Goal: Transaction & Acquisition: Purchase product/service

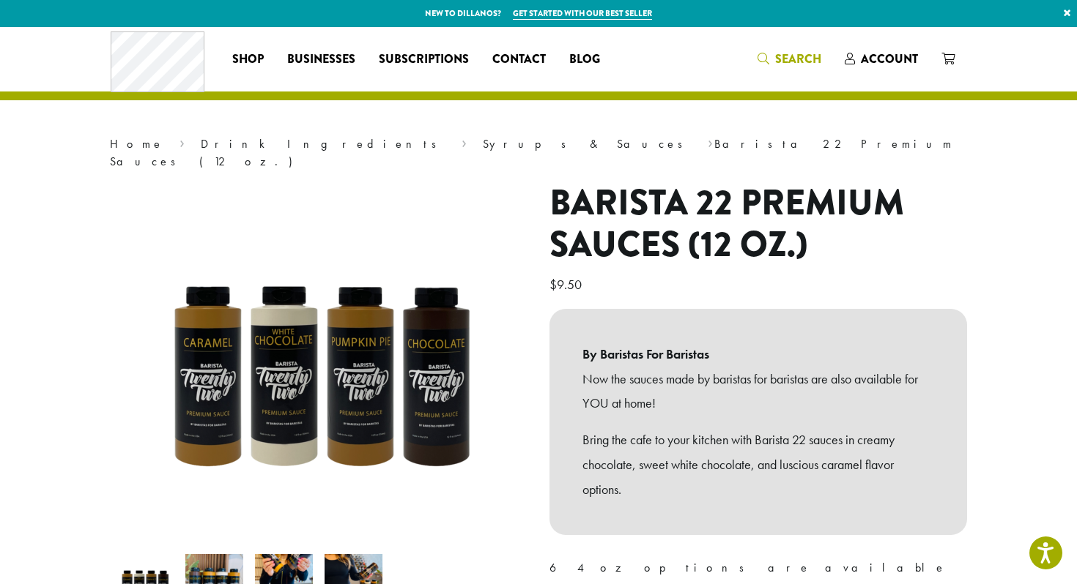
click at [788, 62] on span "Search" at bounding box center [798, 59] width 46 height 17
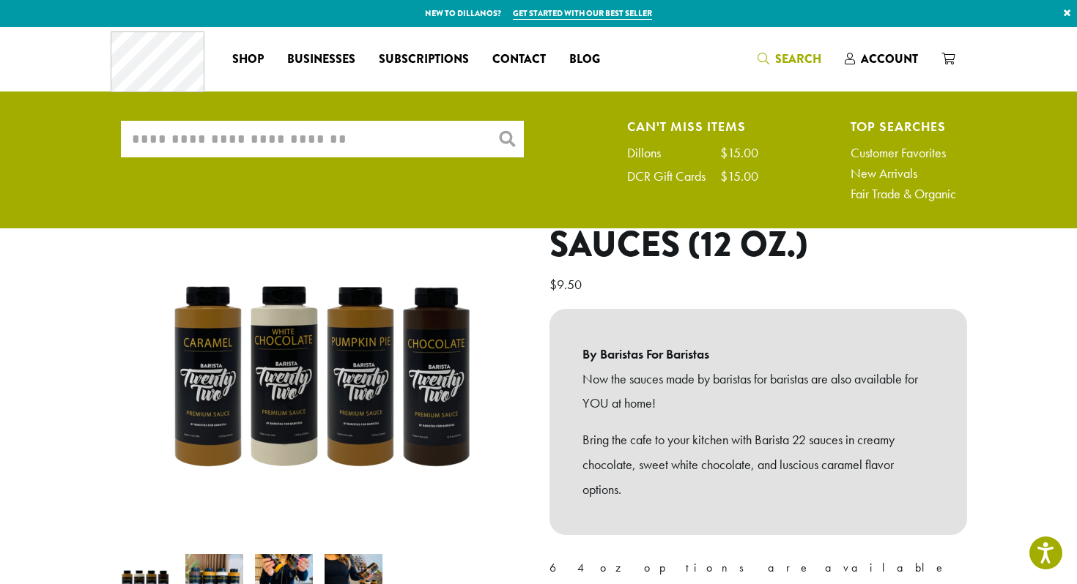
click at [360, 149] on input "What are you searching for?" at bounding box center [322, 139] width 403 height 37
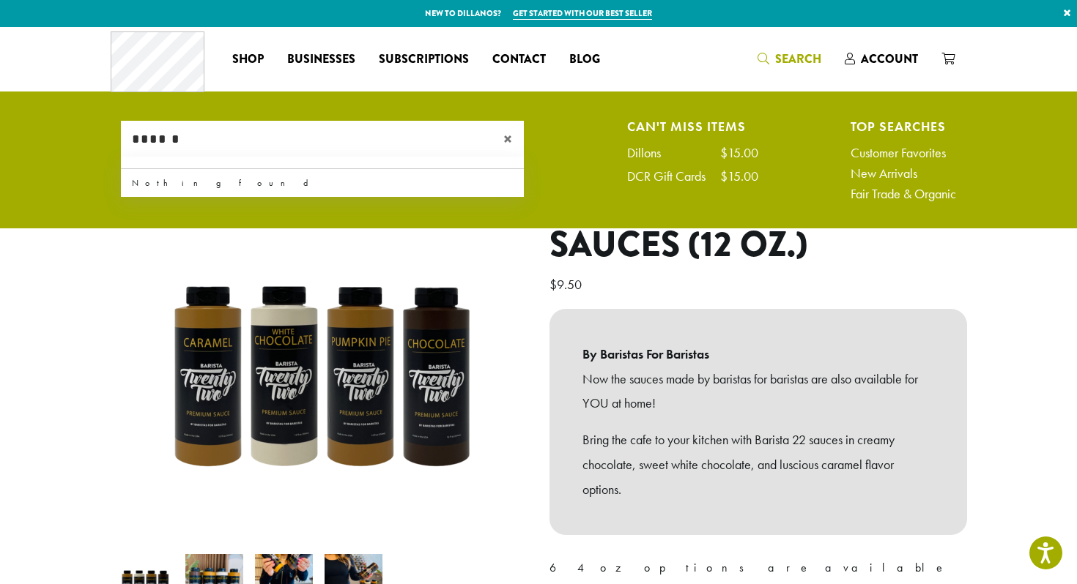
type input "******"
click at [506, 136] on span "×" at bounding box center [513, 139] width 21 height 18
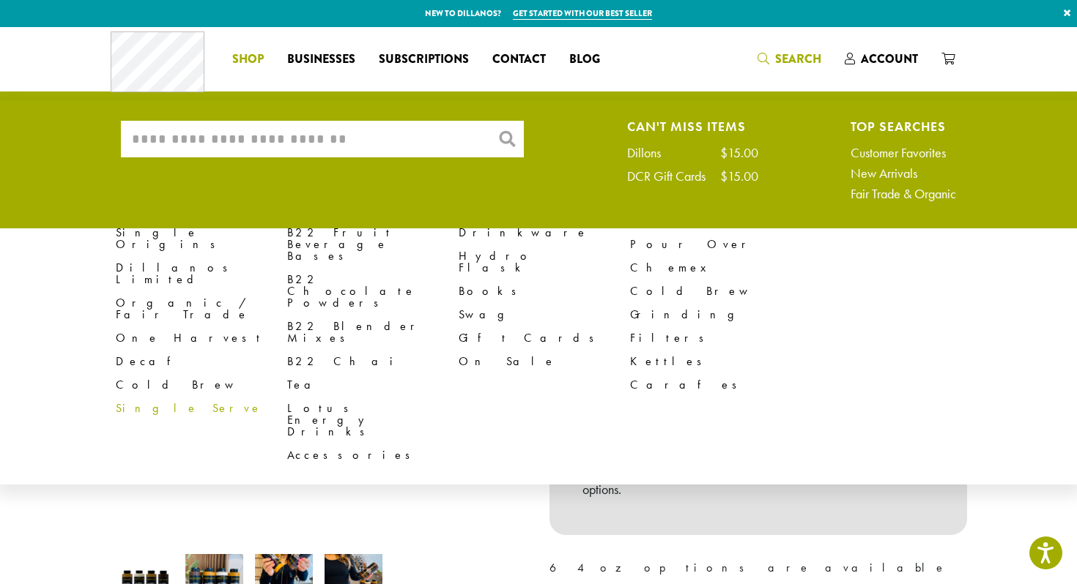
click at [259, 53] on li "Coffee All Coffees Best Sellers Blends Single Origins Dillanos Limited Organic …" at bounding box center [247, 59] width 55 height 23
click at [259, 53] on span "Shop" at bounding box center [247, 60] width 31 height 18
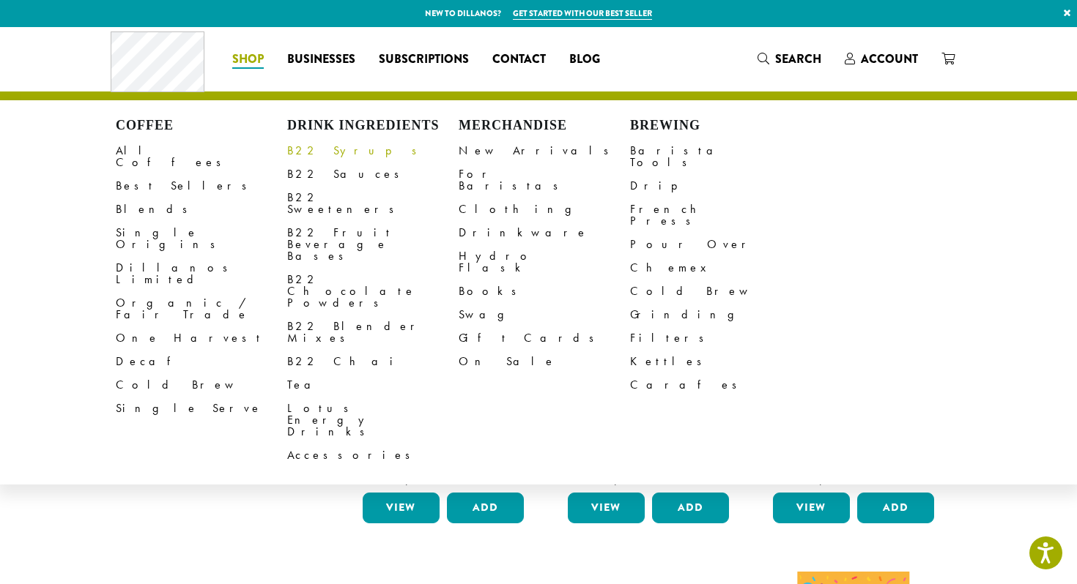
click at [327, 152] on link "B22 Syrups" at bounding box center [372, 150] width 171 height 23
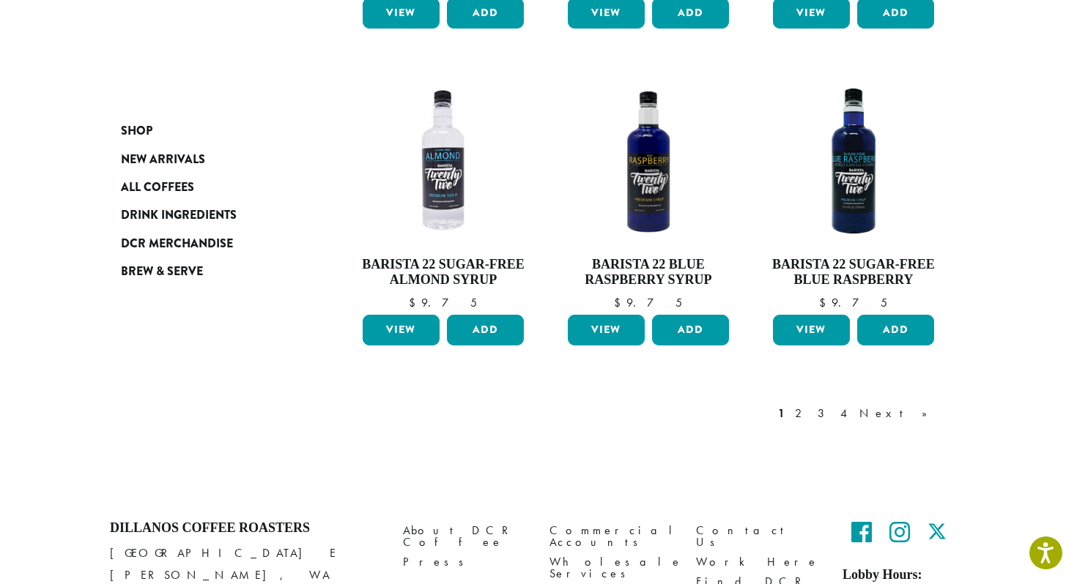
scroll to position [1324, 0]
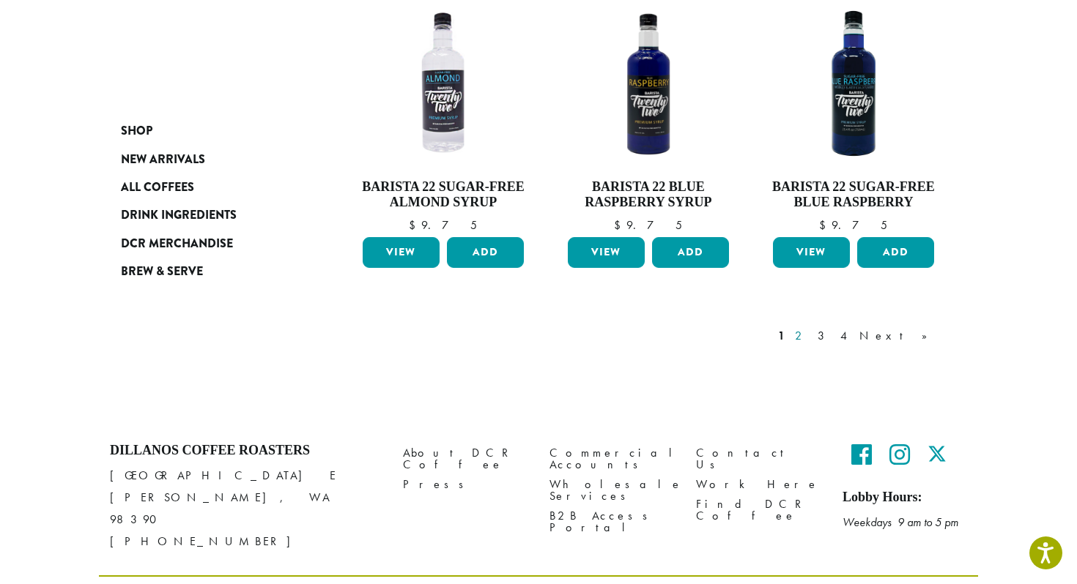
click at [810, 327] on link "2" at bounding box center [801, 336] width 18 height 18
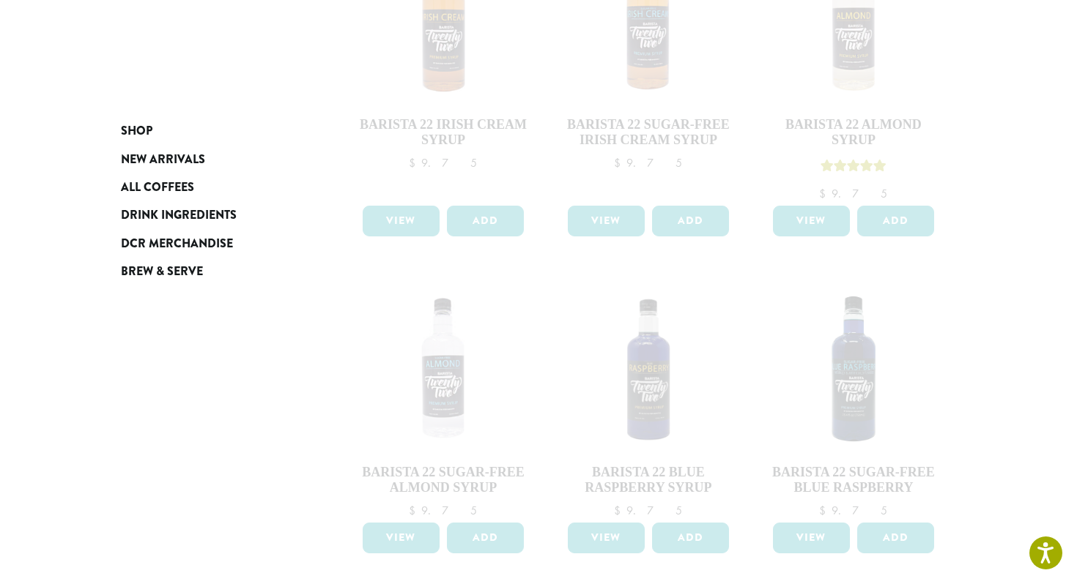
scroll to position [1324, 0]
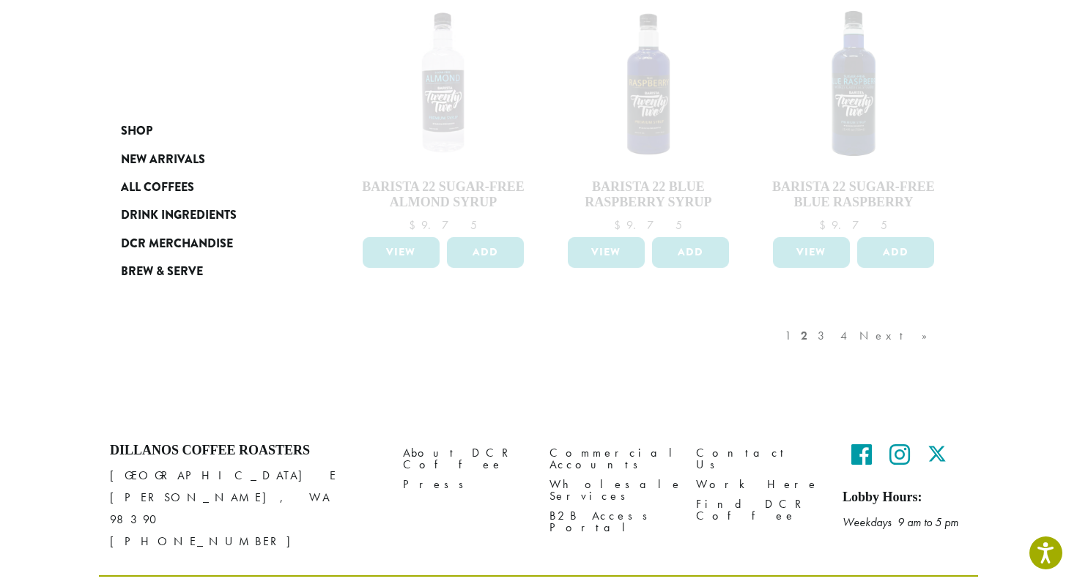
click at [858, 316] on div "1 2 3 4 Next »" at bounding box center [863, 350] width 163 height 69
click at [842, 316] on div "1 2 3 4 Next »" at bounding box center [863, 350] width 163 height 69
click at [858, 316] on div "1 2 3 4 Next »" at bounding box center [863, 350] width 163 height 69
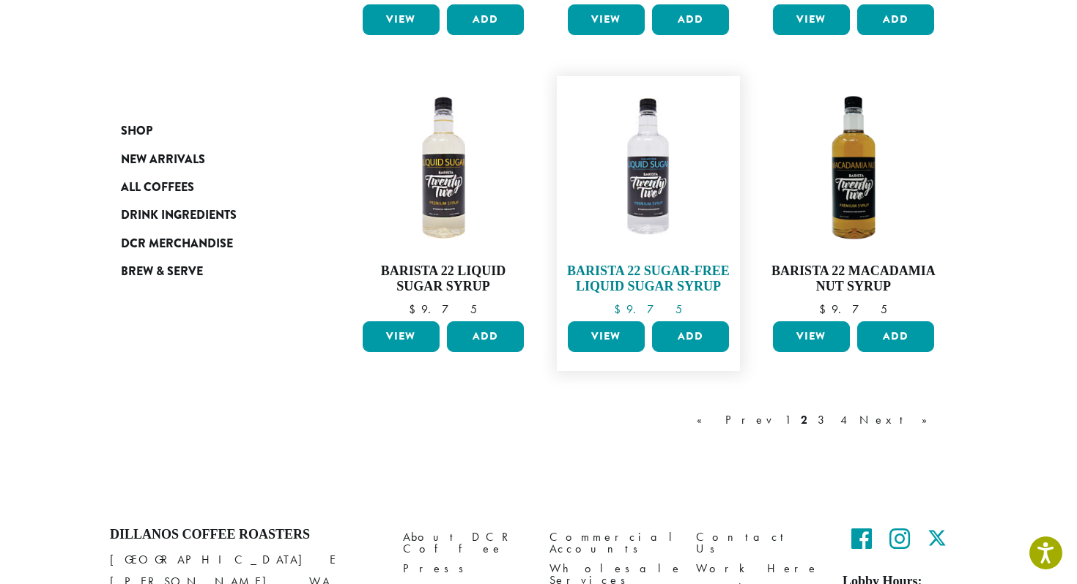
scroll to position [1293, 0]
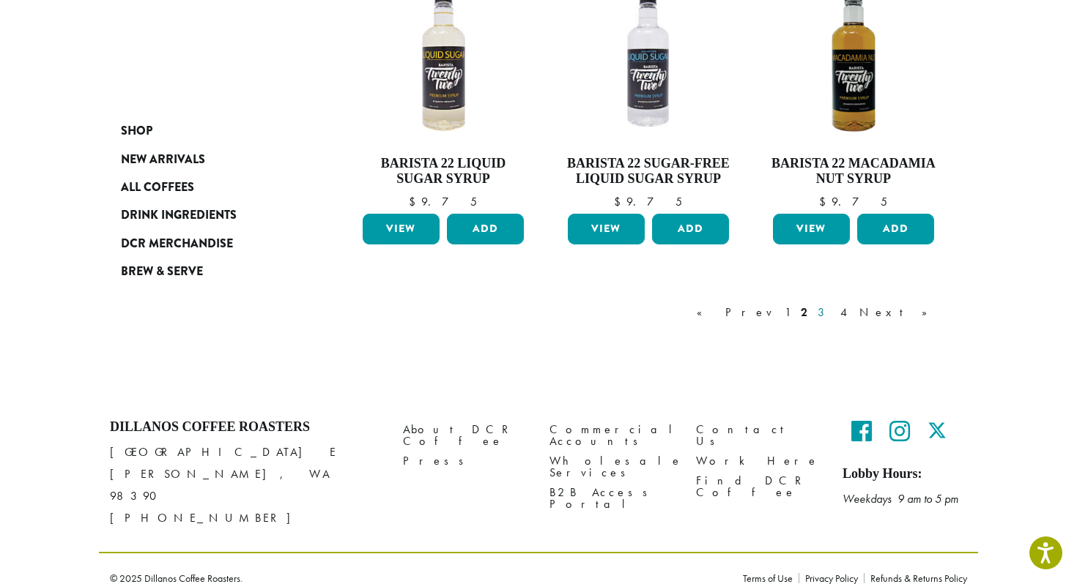
click at [833, 309] on link "3" at bounding box center [823, 313] width 18 height 18
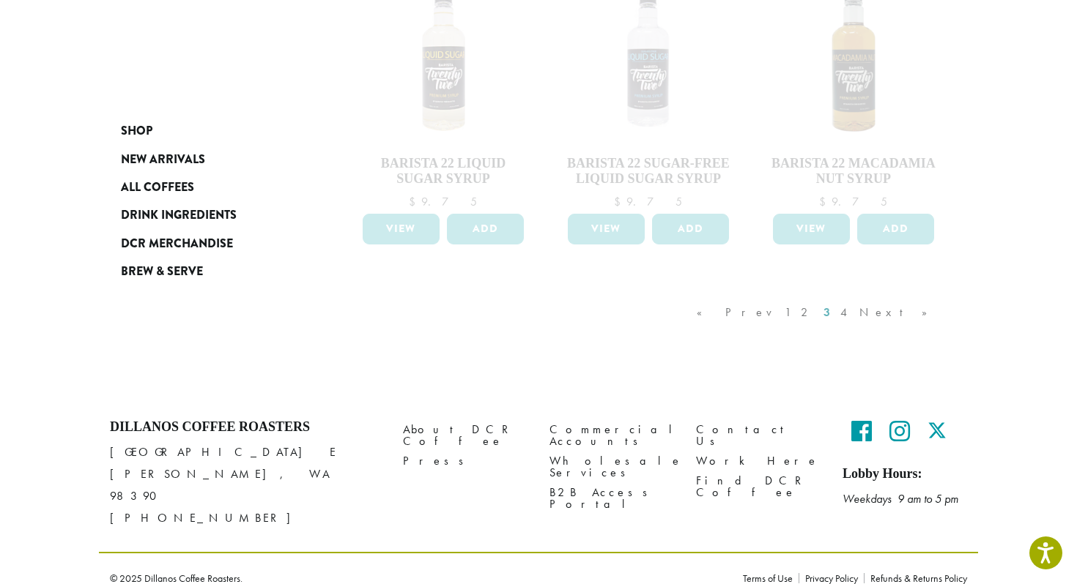
click at [876, 309] on div "« Prev 1 2 3 4 Next »" at bounding box center [819, 327] width 251 height 69
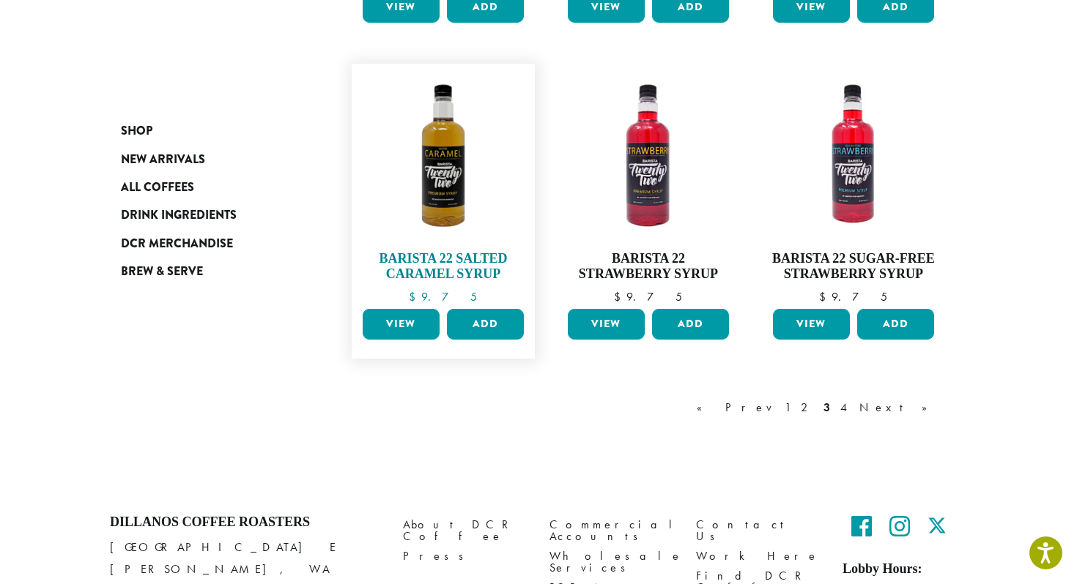
scroll to position [1262, 0]
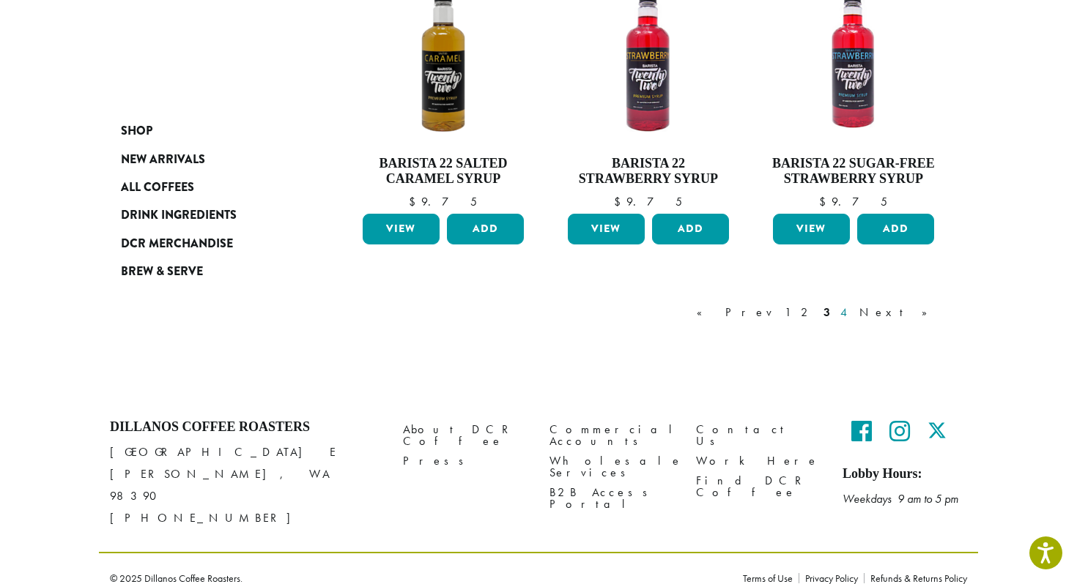
click at [852, 309] on link "4" at bounding box center [844, 313] width 15 height 18
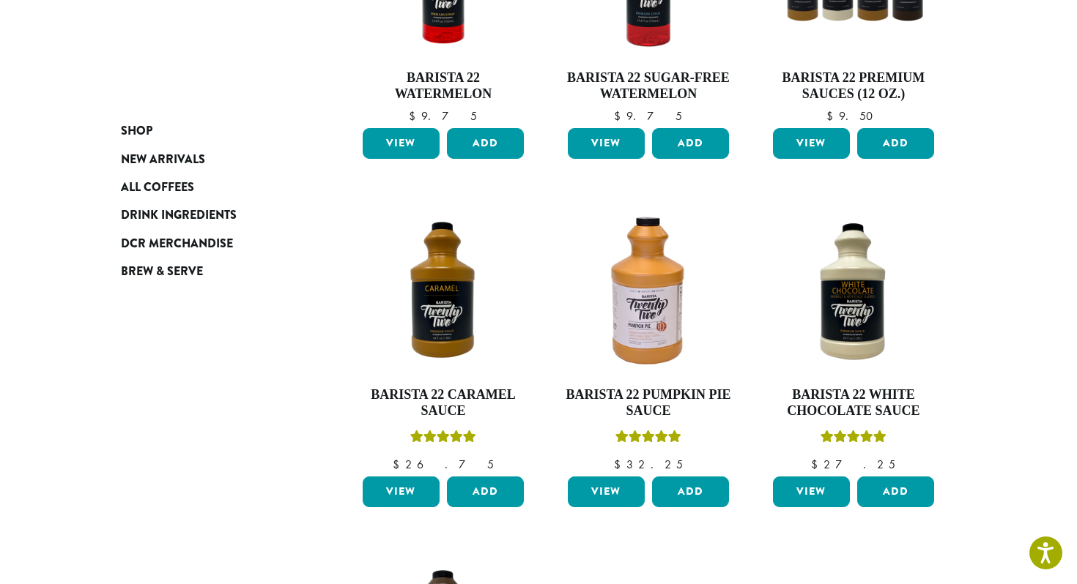
scroll to position [976, 0]
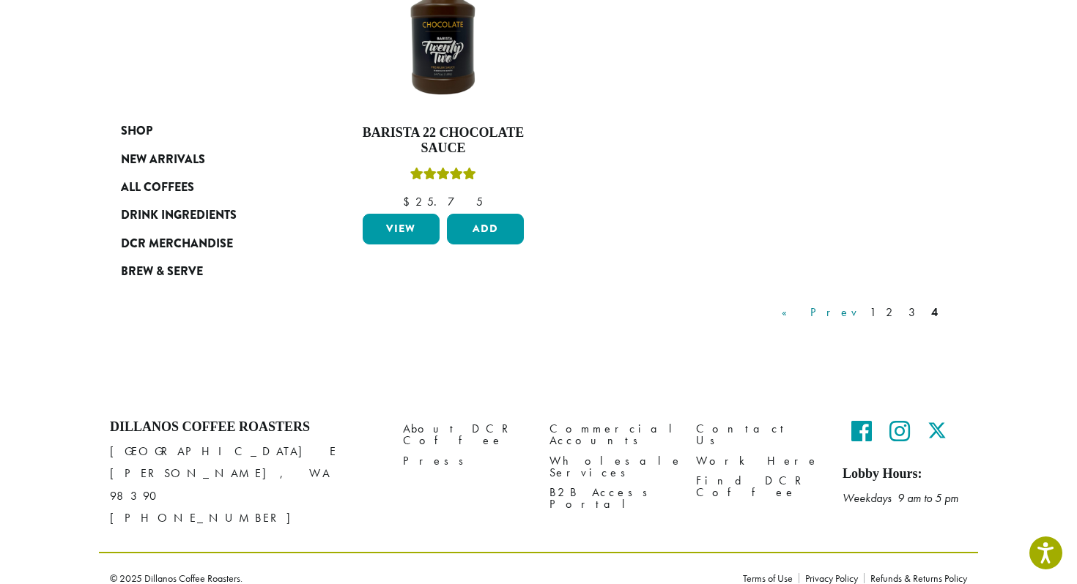
click at [853, 313] on link "« Prev" at bounding box center [820, 313] width 83 height 18
